Goal: Task Accomplishment & Management: Use online tool/utility

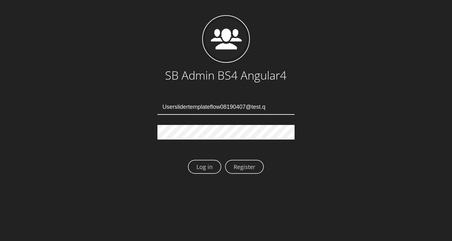
type input "Userslidertemplateflow08190407@test.qa"
type input "[EMAIL_ADDRESS][DOMAIN_NAME]"
